Goal: Task Accomplishment & Management: Use online tool/utility

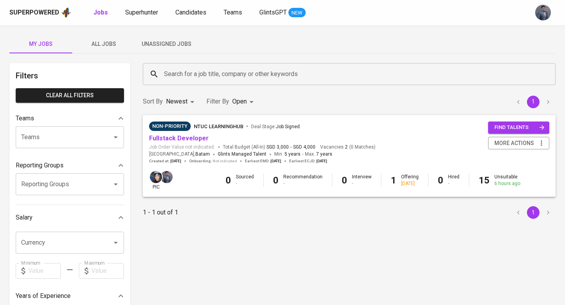
click at [161, 47] on span "Unassigned Jobs" at bounding box center [166, 44] width 53 height 10
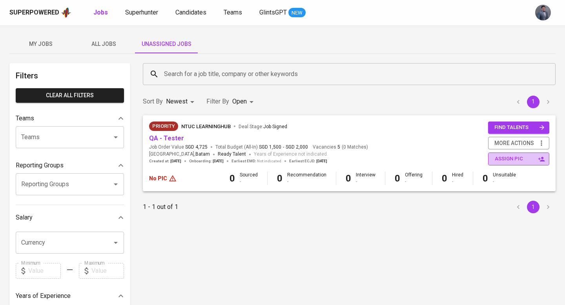
click at [512, 157] on span "assign pic" at bounding box center [519, 159] width 49 height 9
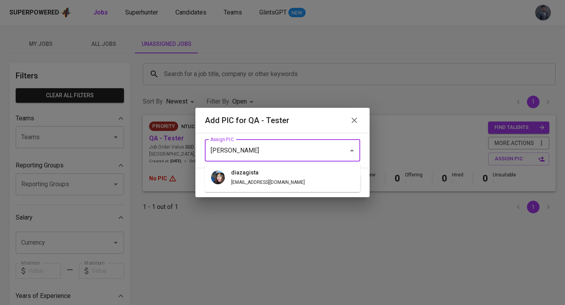
click at [301, 178] on li "diazagista diazagista@glints.com" at bounding box center [282, 177] width 155 height 23
type input "diazagista"
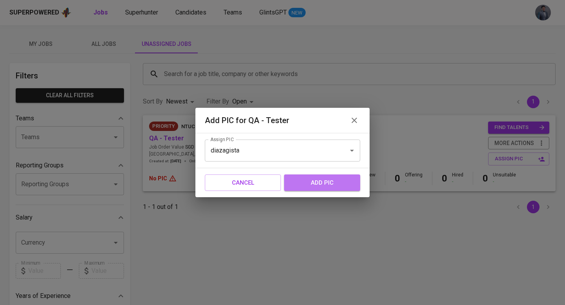
click at [316, 182] on span "add pic" at bounding box center [322, 183] width 59 height 10
